Goal: Navigation & Orientation: Find specific page/section

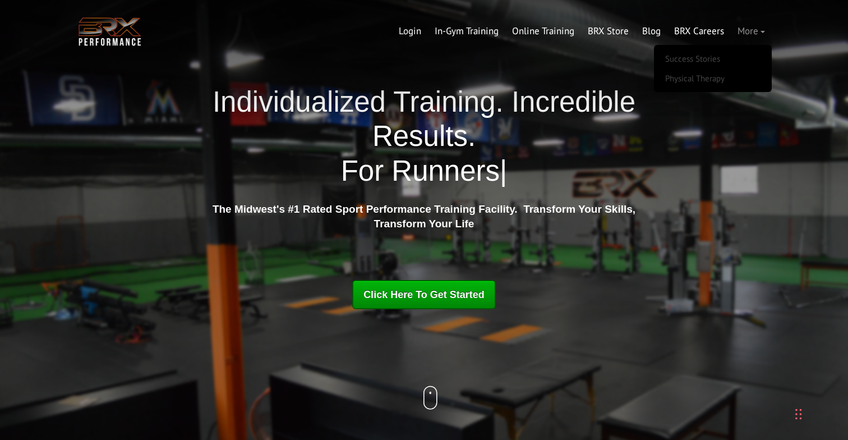
click at [744, 28] on link "More" at bounding box center [751, 31] width 41 height 27
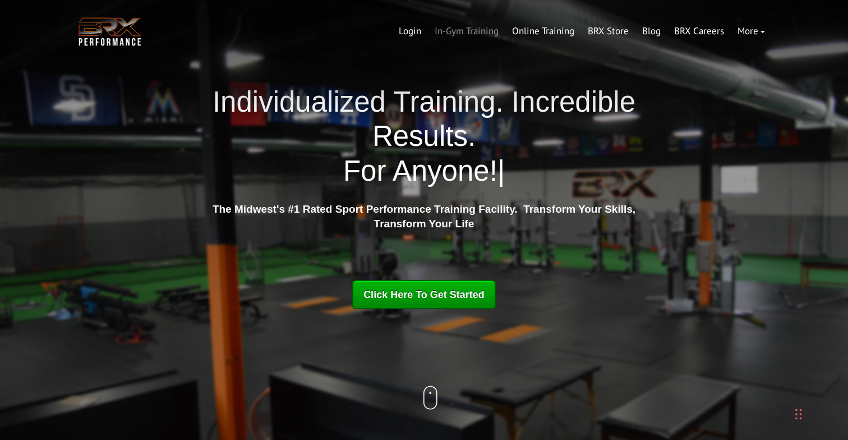
click at [455, 31] on link "In-Gym Training" at bounding box center [466, 31] width 77 height 27
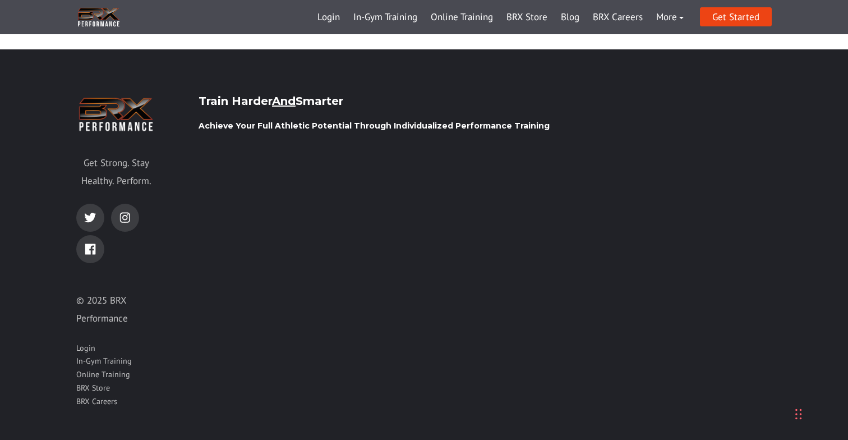
scroll to position [1779, 0]
